Goal: Task Accomplishment & Management: Use online tool/utility

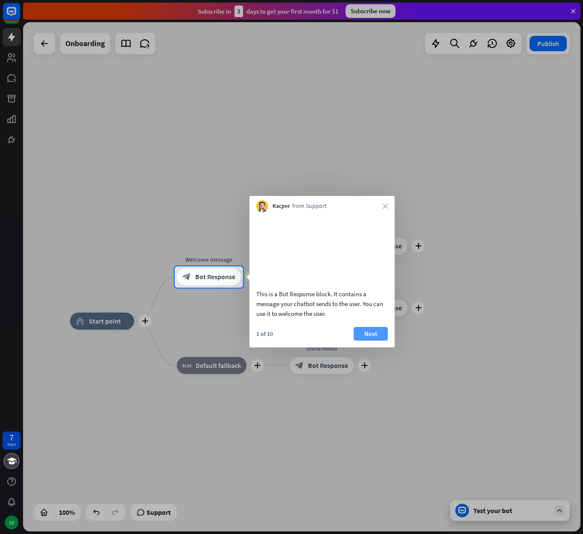
click at [362, 341] on button "Next" at bounding box center [370, 334] width 34 height 14
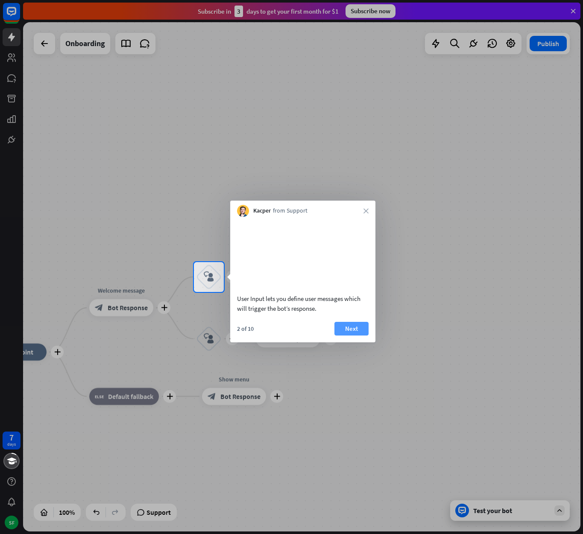
click at [349, 335] on button "Next" at bounding box center [351, 329] width 34 height 14
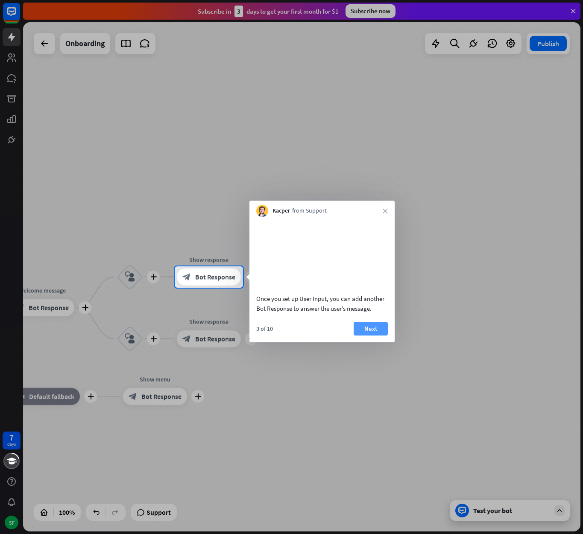
click at [365, 335] on button "Next" at bounding box center [370, 329] width 34 height 14
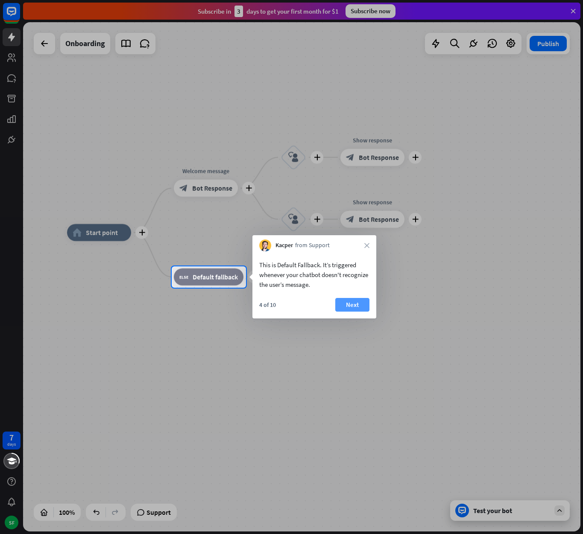
click at [349, 303] on button "Next" at bounding box center [352, 305] width 34 height 14
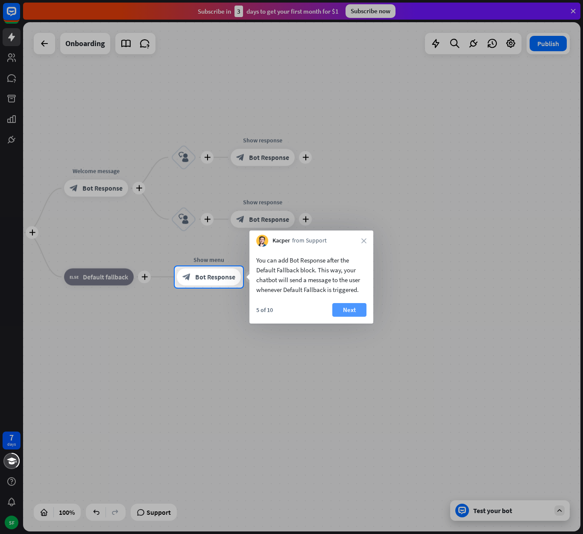
click at [355, 312] on button "Next" at bounding box center [349, 310] width 34 height 14
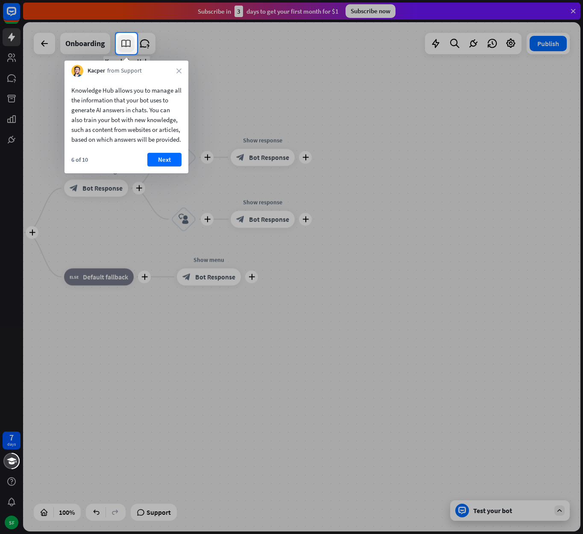
click at [123, 45] on icon at bounding box center [125, 43] width 11 height 11
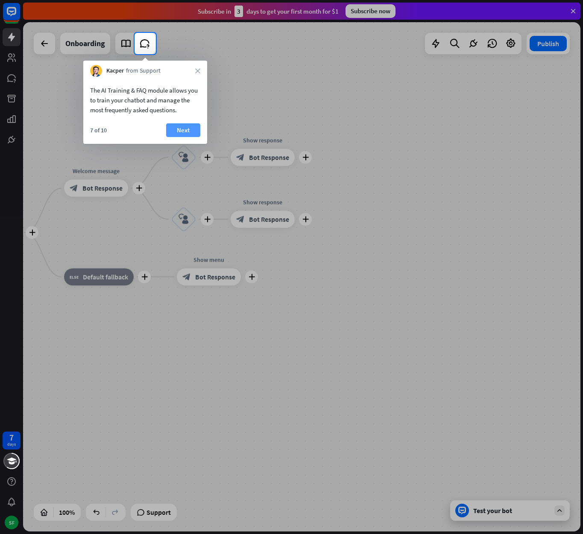
click at [190, 133] on button "Next" at bounding box center [183, 130] width 34 height 14
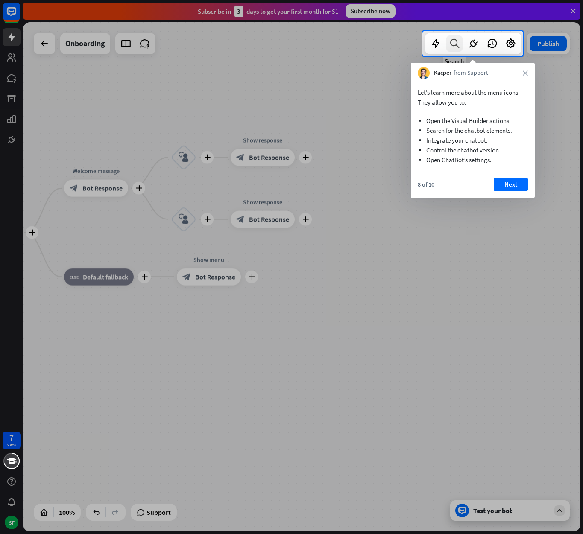
click at [452, 44] on icon at bounding box center [455, 43] width 12 height 11
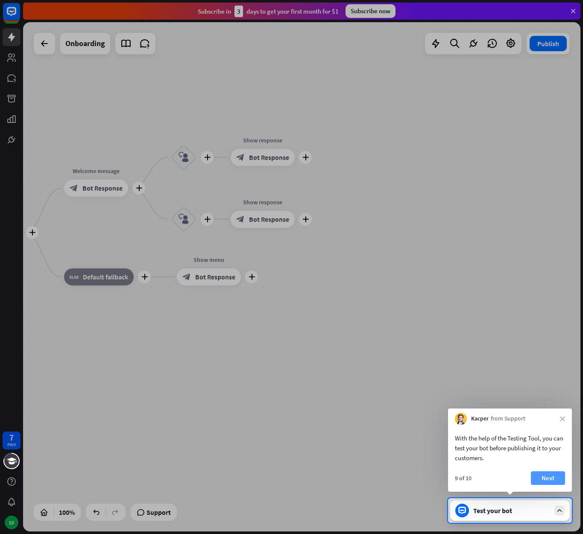
click at [553, 478] on button "Next" at bounding box center [548, 478] width 34 height 14
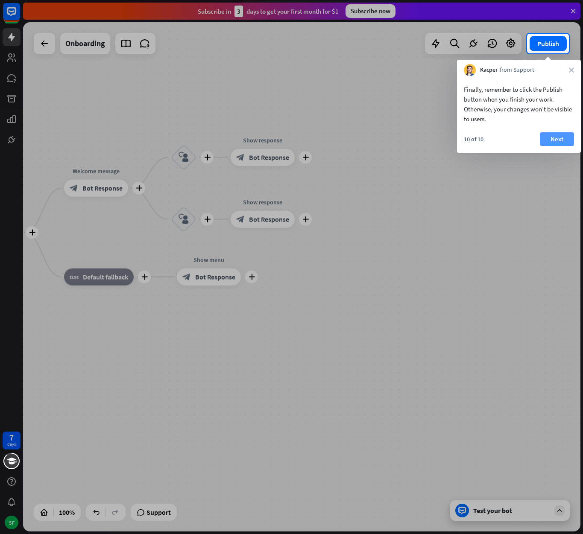
click at [550, 139] on button "Next" at bounding box center [556, 139] width 34 height 14
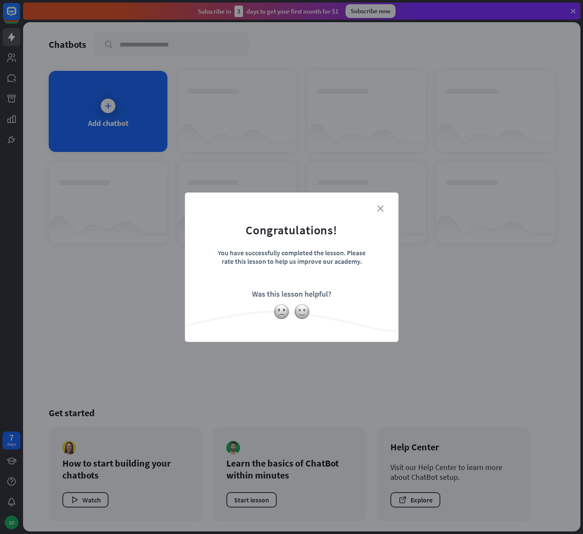
click at [381, 207] on icon "close" at bounding box center [380, 208] width 6 height 6
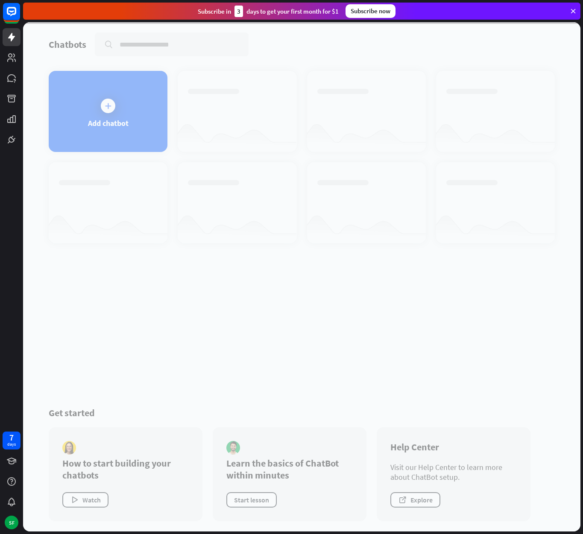
click at [112, 111] on div at bounding box center [301, 276] width 557 height 509
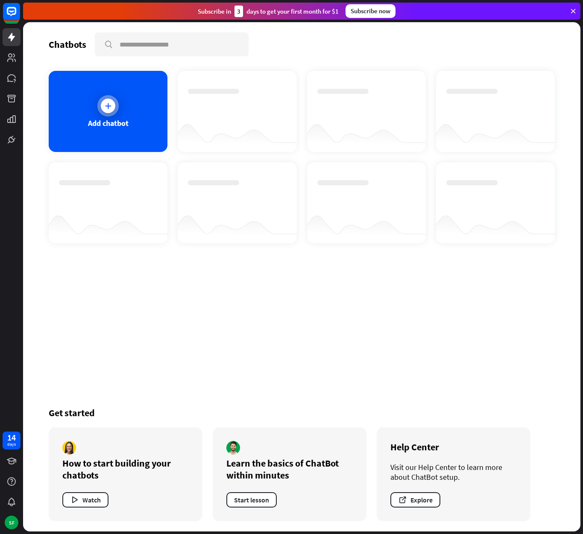
click at [120, 108] on div "Add chatbot" at bounding box center [108, 111] width 119 height 81
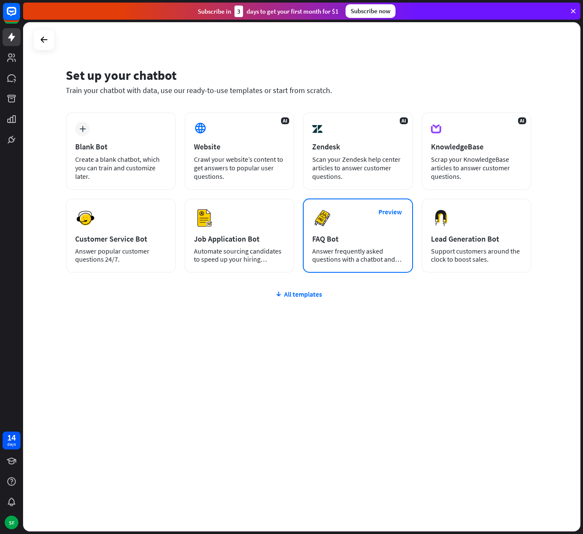
click at [373, 242] on div "FAQ Bot" at bounding box center [357, 239] width 91 height 10
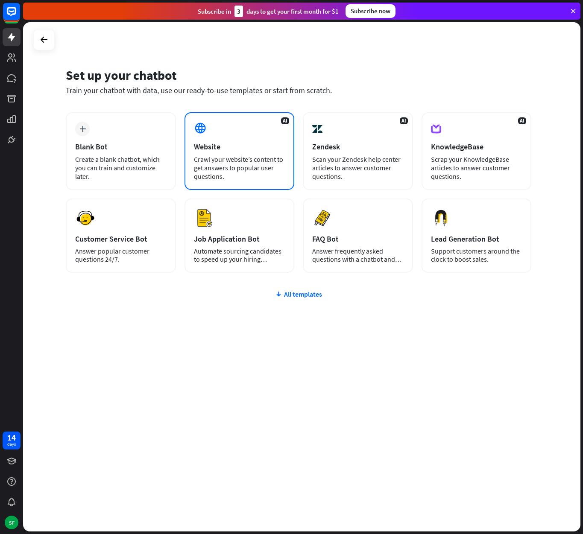
click at [210, 141] on div "AI Website Crawl your website’s content to get answers to popular user question…" at bounding box center [239, 151] width 110 height 78
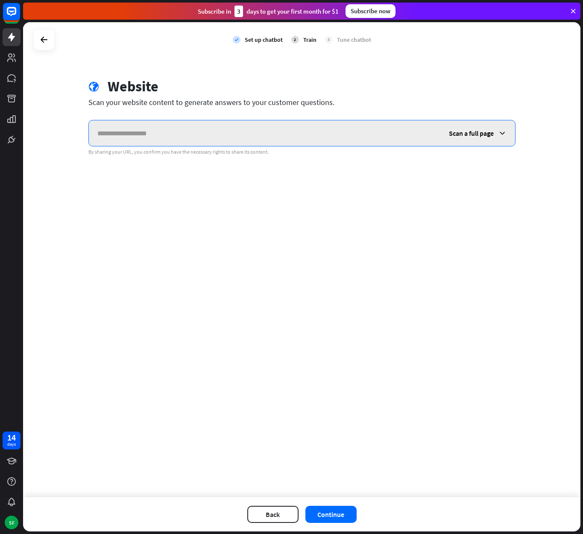
click at [328, 136] on input "text" at bounding box center [264, 133] width 351 height 26
paste input "**********"
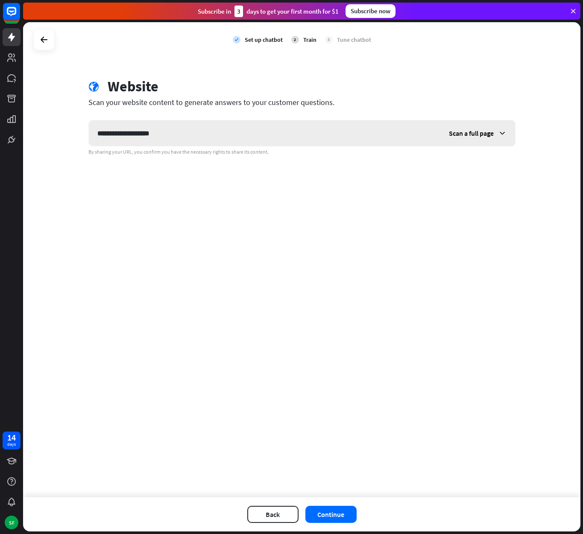
click at [468, 134] on span "Scan a full page" at bounding box center [471, 133] width 45 height 9
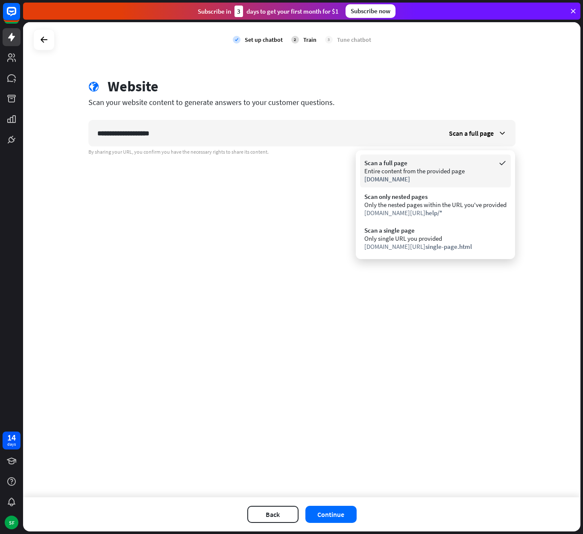
click at [475, 172] on div "Entire content from the provided page" at bounding box center [435, 171] width 142 height 8
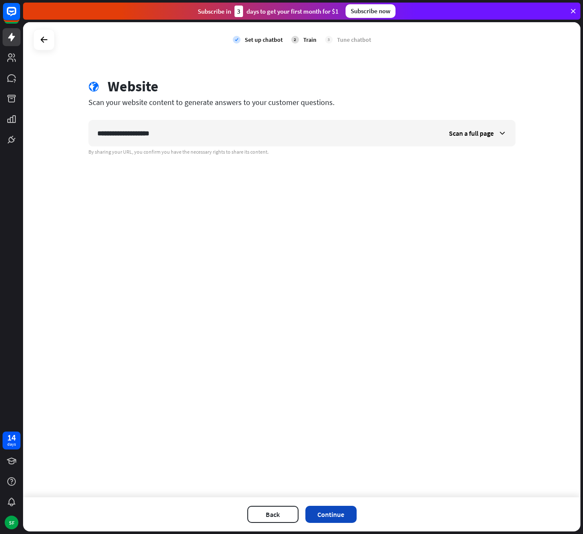
click at [346, 514] on button "Continue" at bounding box center [330, 514] width 51 height 17
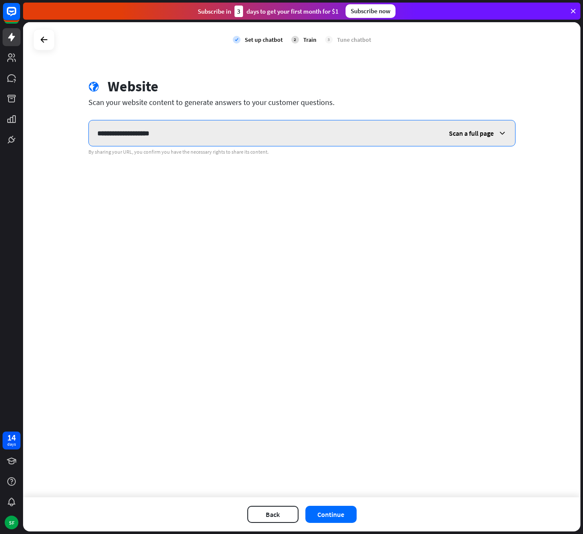
drag, startPoint x: 325, startPoint y: 127, endPoint x: 125, endPoint y: 128, distance: 199.8
click at [125, 127] on input "**********" at bounding box center [264, 133] width 351 height 26
drag, startPoint x: 176, startPoint y: 139, endPoint x: 91, endPoint y: 133, distance: 85.1
click at [91, 133] on input "**********" at bounding box center [264, 133] width 351 height 26
paste input "**********"
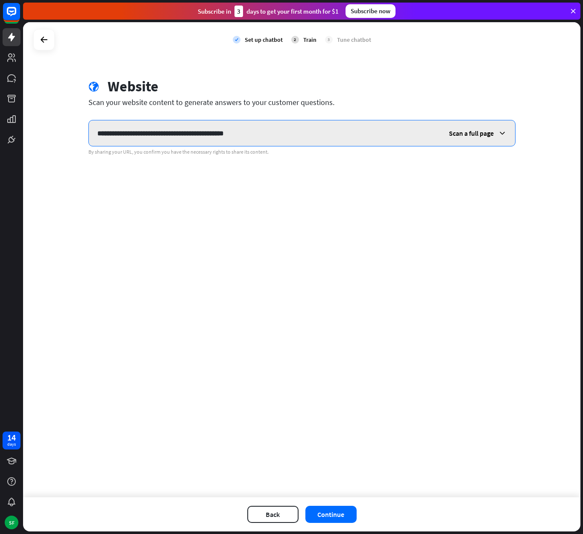
type input "**********"
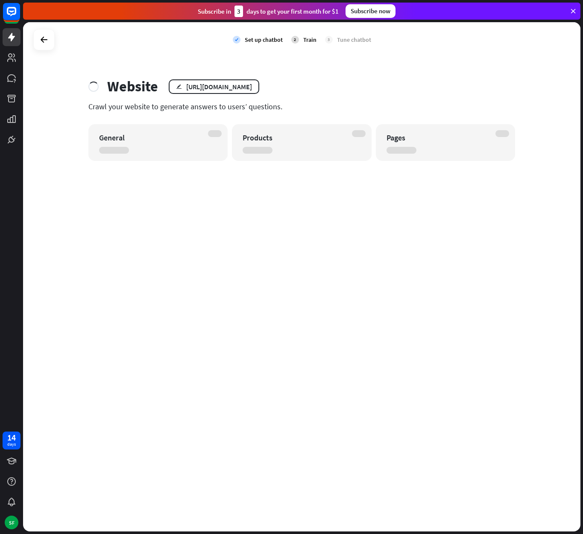
click at [187, 151] on div "General" at bounding box center [158, 142] width 140 height 37
click at [292, 137] on div "Products" at bounding box center [293, 138] width 103 height 10
